Goal: Check status

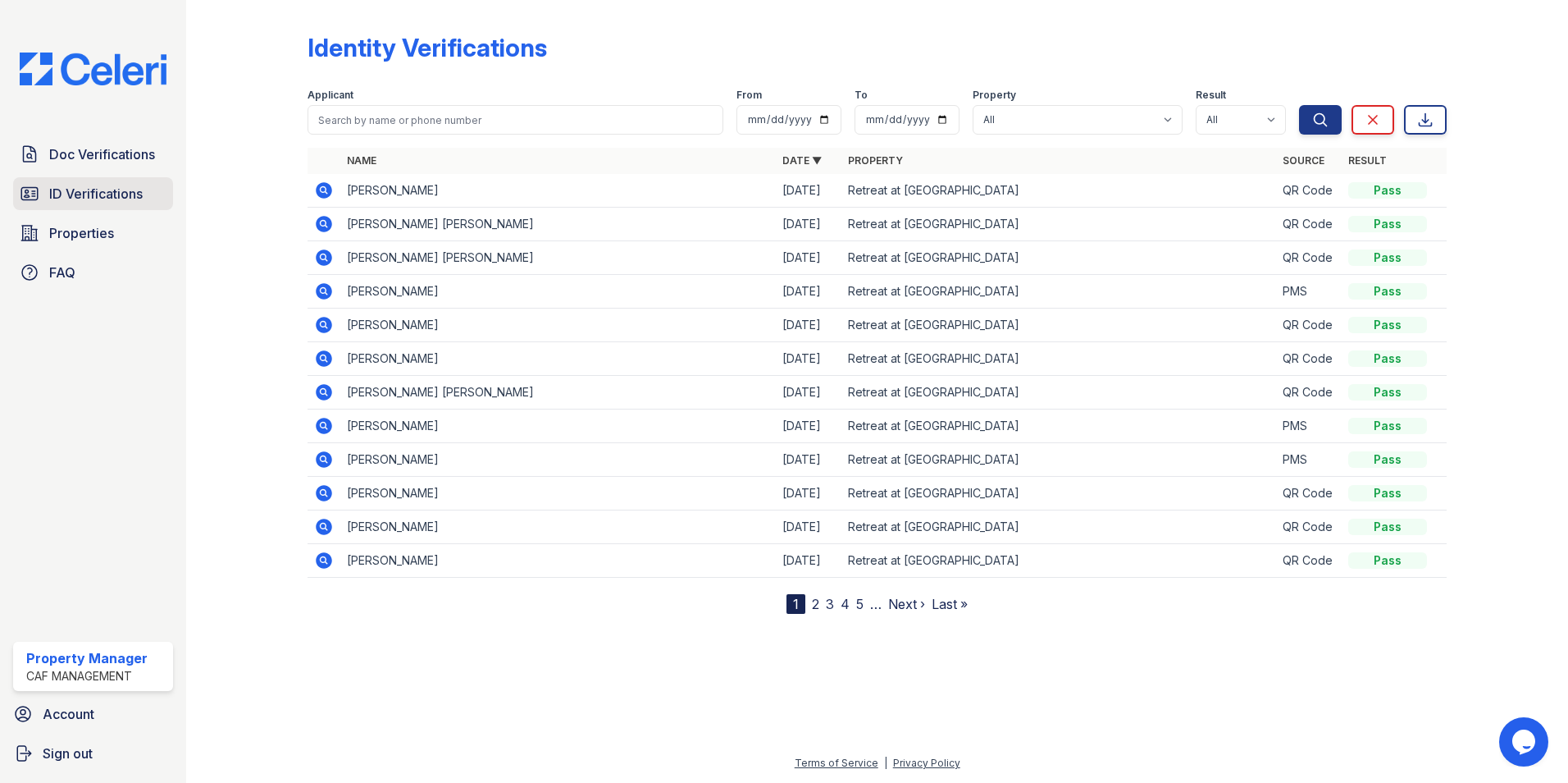
click at [98, 201] on span "ID Verifications" at bounding box center [95, 193] width 94 height 20
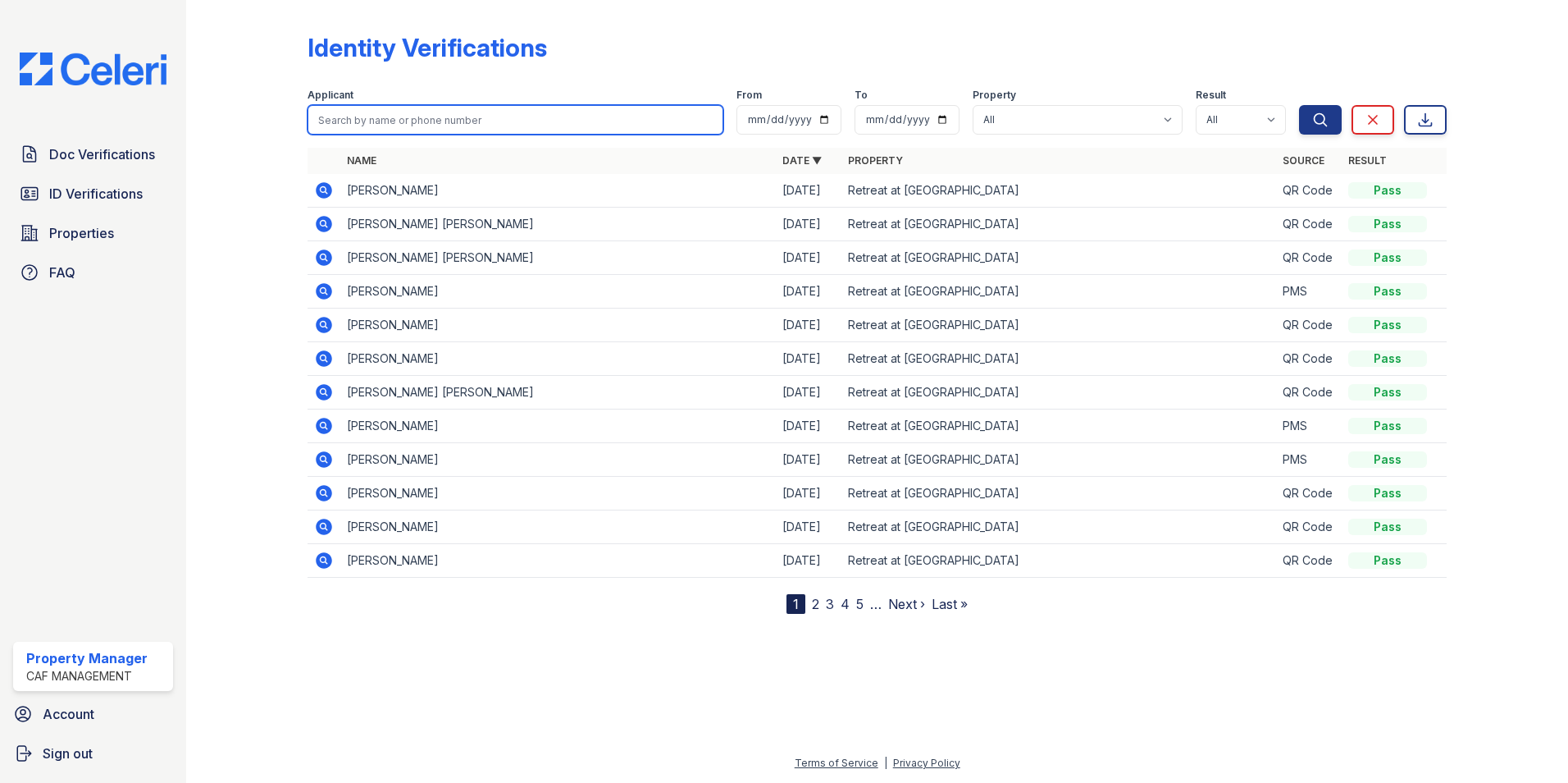
click at [511, 118] on input "search" at bounding box center [515, 119] width 416 height 29
type input "[PERSON_NAME]"
click at [1299, 105] on button "Search" at bounding box center [1319, 119] width 43 height 29
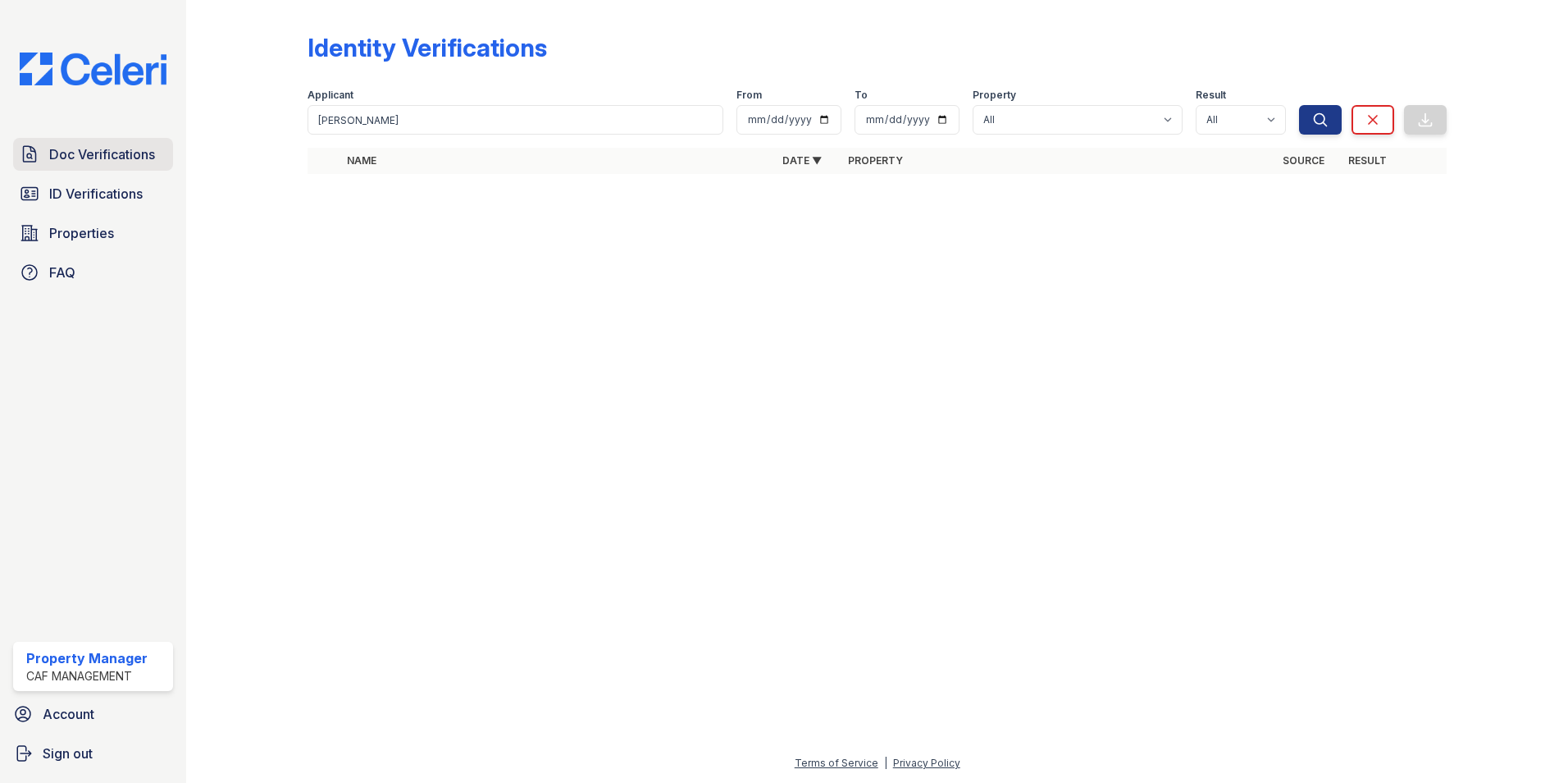
click at [105, 165] on link "Doc Verifications" at bounding box center [93, 154] width 160 height 33
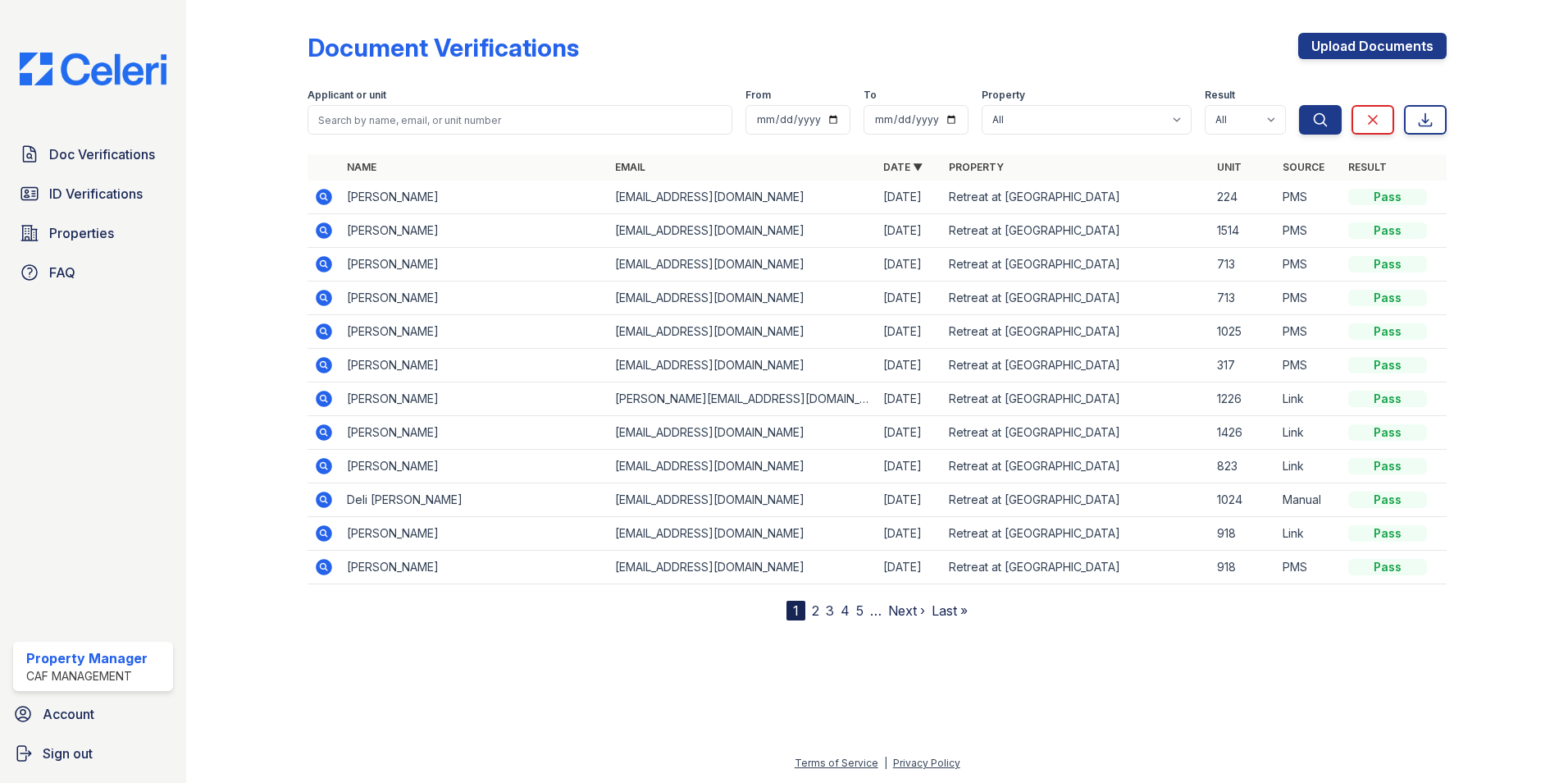
click at [398, 230] on td "[PERSON_NAME]" at bounding box center [474, 231] width 268 height 34
click at [1405, 227] on div "Pass" at bounding box center [1387, 230] width 78 height 16
click at [325, 232] on icon at bounding box center [323, 230] width 20 height 20
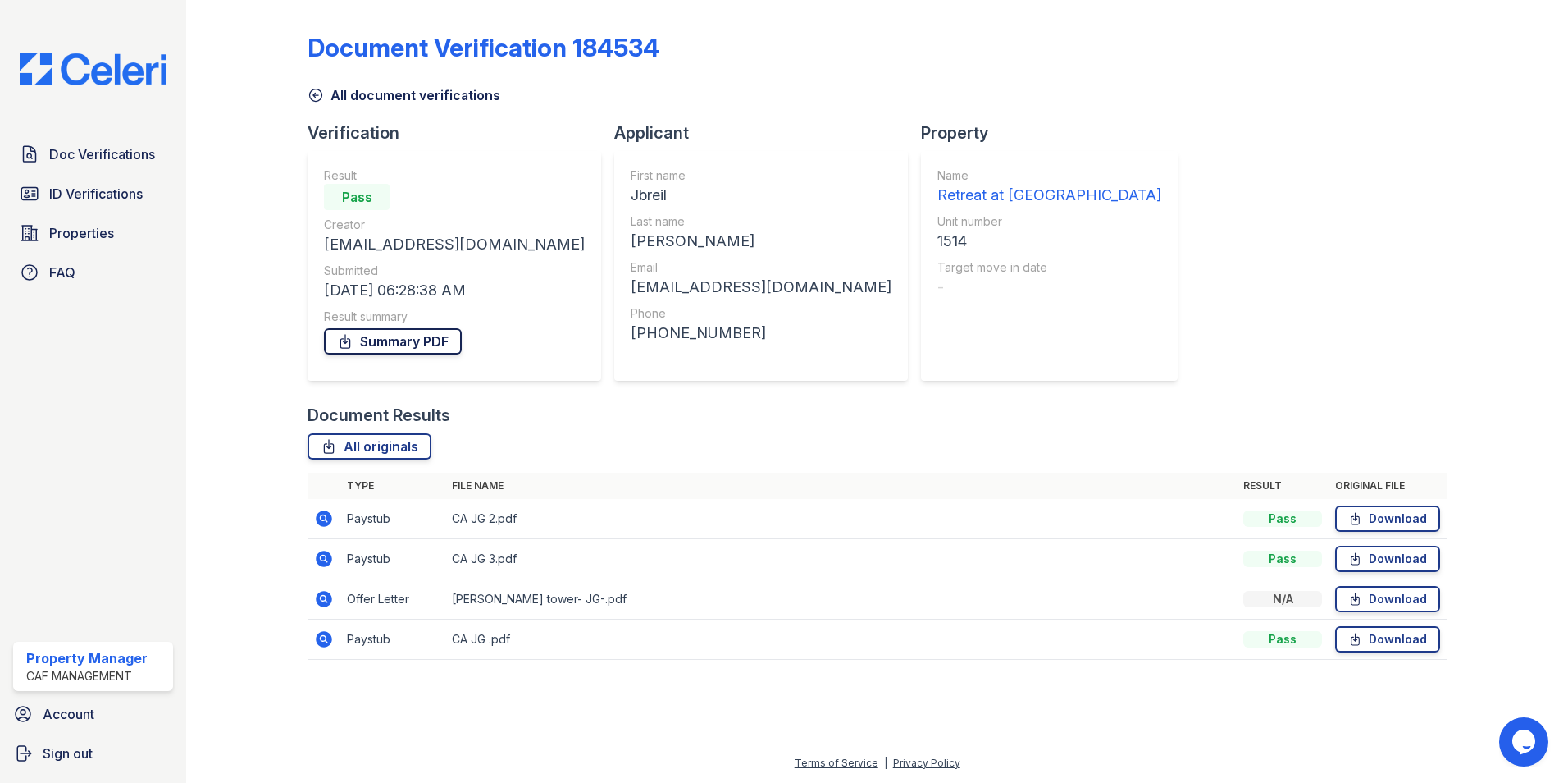
click at [432, 344] on link "Summary PDF" at bounding box center [393, 341] width 138 height 26
